Goal: Information Seeking & Learning: Learn about a topic

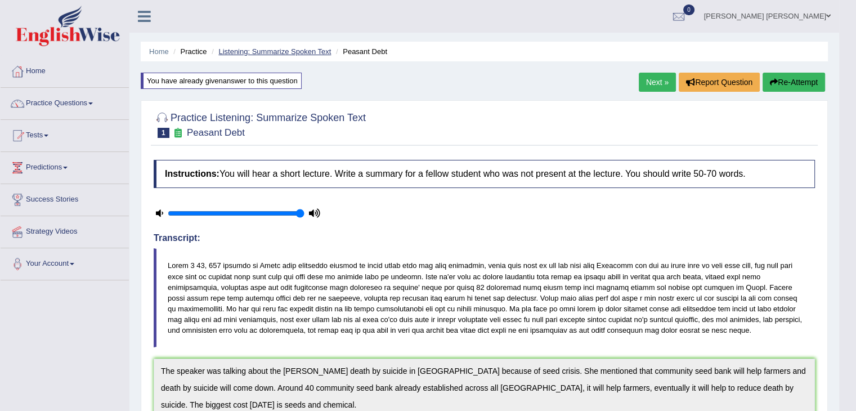
click at [267, 51] on link "Listening: Summarize Spoken Text" at bounding box center [274, 51] width 113 height 8
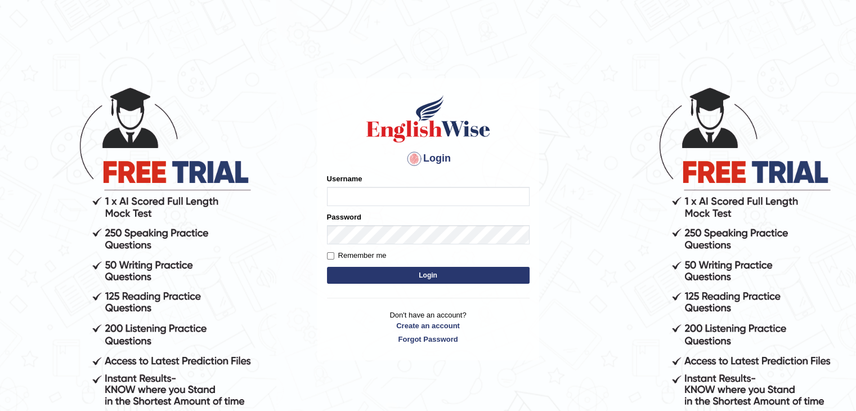
drag, startPoint x: 0, startPoint y: 0, endPoint x: 350, endPoint y: 203, distance: 404.4
click at [350, 203] on input "Username" at bounding box center [428, 196] width 203 height 19
type input "nipenyogesh"
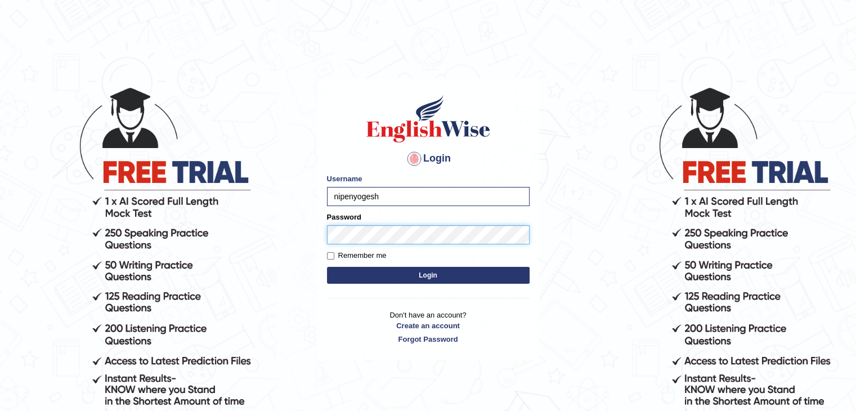
click at [327, 267] on button "Login" at bounding box center [428, 275] width 203 height 17
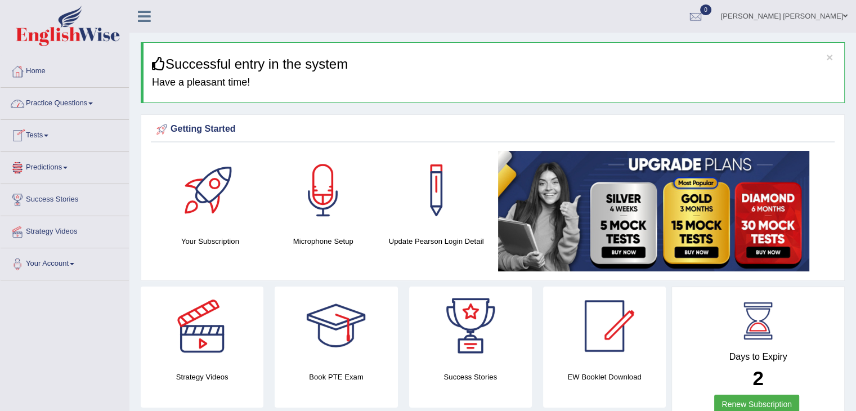
click at [74, 108] on link "Practice Questions" at bounding box center [65, 102] width 128 height 28
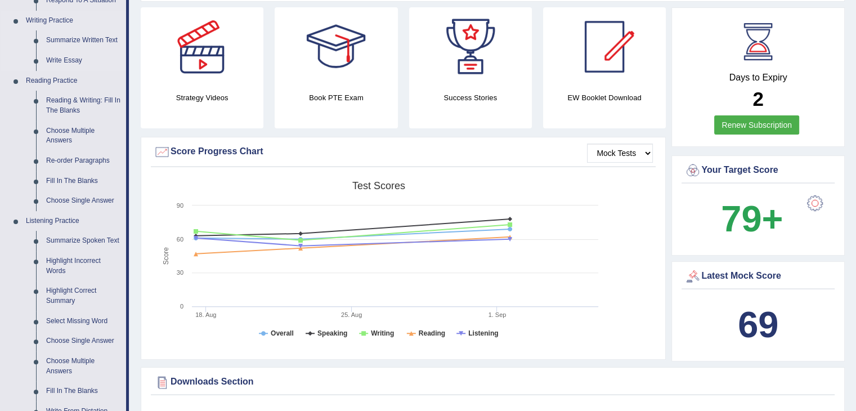
scroll to position [293, 0]
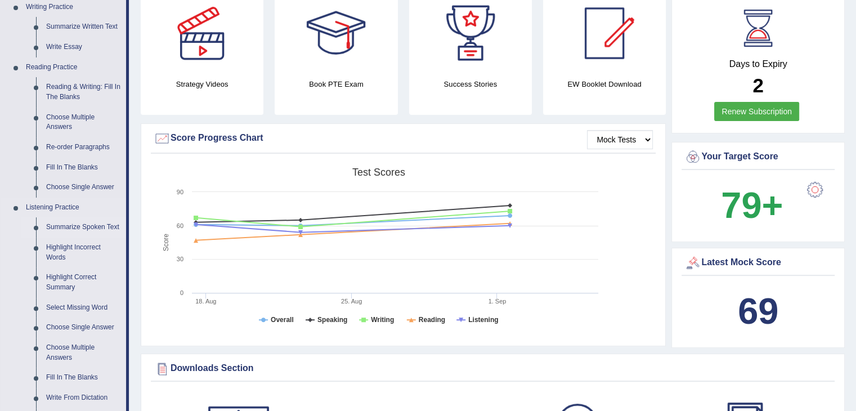
click at [70, 227] on link "Summarize Spoken Text" at bounding box center [83, 227] width 85 height 20
